Goal: Task Accomplishment & Management: Use online tool/utility

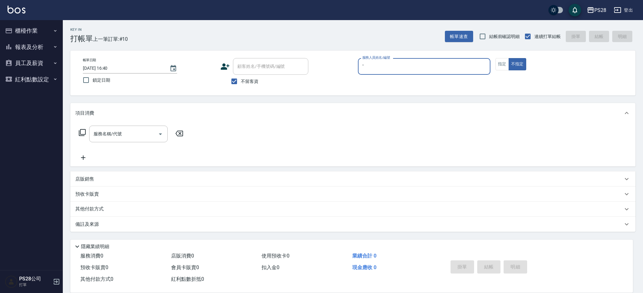
type input "ˇ"
click at [508, 58] on button "不指定" at bounding box center [517, 64] width 18 height 12
type button "false"
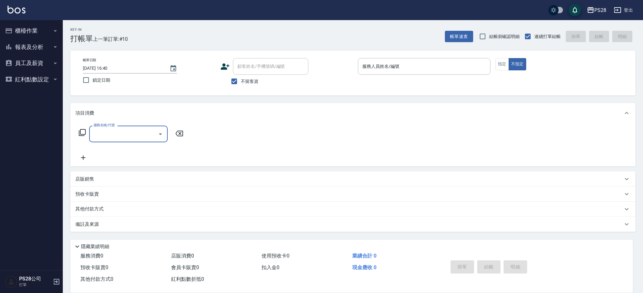
click at [429, 76] on p at bounding box center [424, 78] width 132 height 7
click at [430, 69] on input "服務人員姓名/編號" at bounding box center [424, 66] width 127 height 11
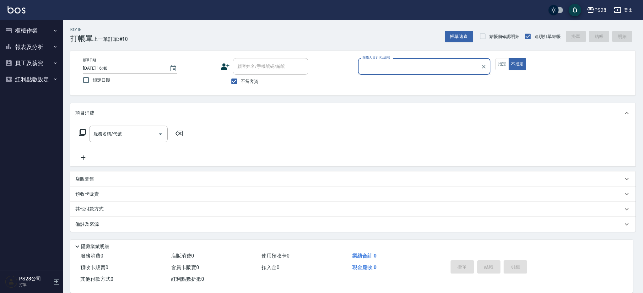
type input "ˇ"
click at [508, 58] on button "不指定" at bounding box center [517, 64] width 18 height 12
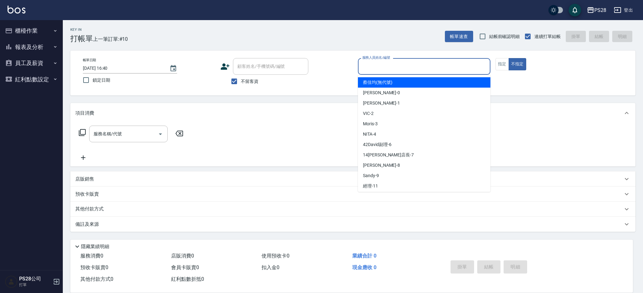
click at [430, 69] on input "服務人員姓名/編號" at bounding box center [424, 66] width 127 height 11
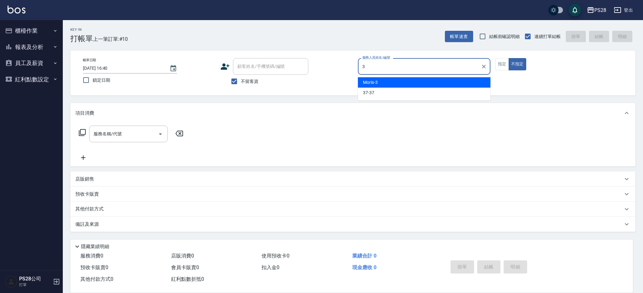
type input "Moris-3"
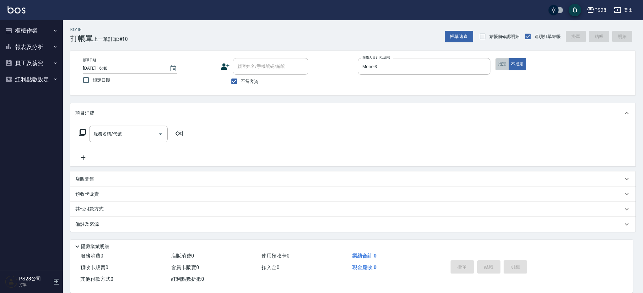
drag, startPoint x: 497, startPoint y: 68, endPoint x: 212, endPoint y: 99, distance: 286.9
click at [497, 68] on button "指定" at bounding box center [501, 64] width 13 height 12
click at [105, 132] on input "服務名稱/代號" at bounding box center [123, 133] width 63 height 11
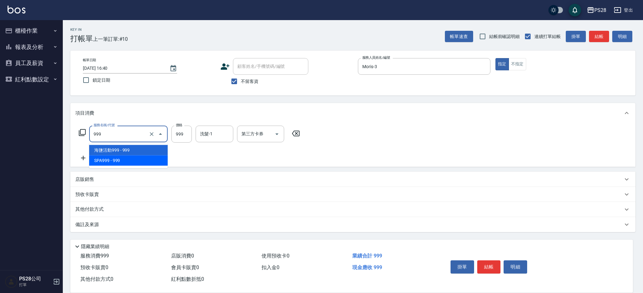
type input "SPA999(0999)"
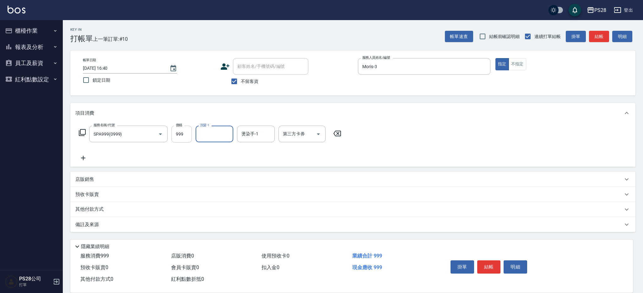
click at [184, 139] on input "999" at bounding box center [181, 134] width 20 height 17
type input "1100"
type input "Moris-3"
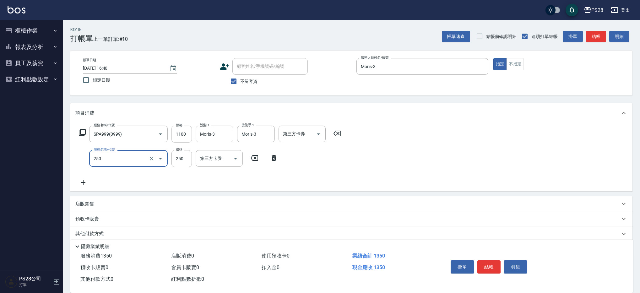
type input "單剪(250)"
type input "400"
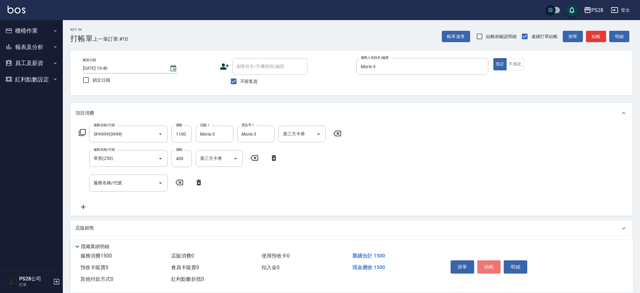
click at [489, 269] on button "結帳" at bounding box center [489, 266] width 24 height 13
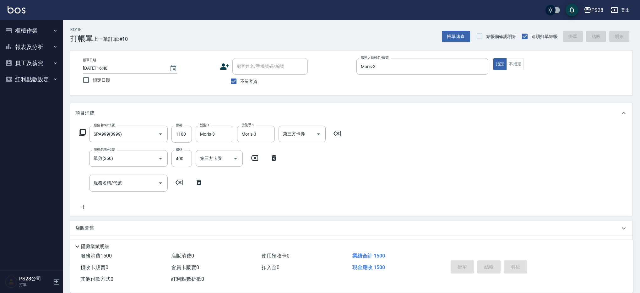
type input "[DATE] 17:13"
